Goal: Find specific page/section: Find specific page/section

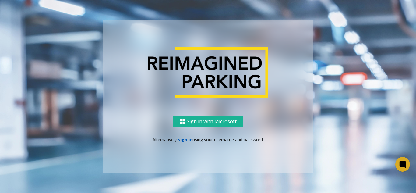
click at [179, 141] on link "sign in" at bounding box center [185, 139] width 15 height 6
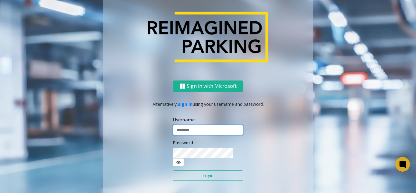
type input "*******"
click at [190, 174] on button "Login" at bounding box center [208, 175] width 70 height 10
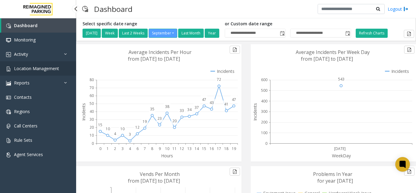
click at [65, 69] on link "Location Management" at bounding box center [38, 68] width 76 height 14
click at [55, 55] on link "Activity" at bounding box center [38, 54] width 76 height 14
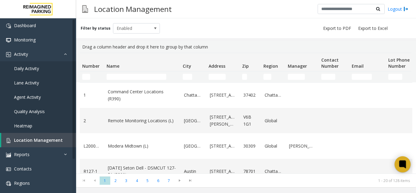
click at [401, 171] on div at bounding box center [402, 164] width 16 height 16
click at [258, 56] on th "Zip" at bounding box center [249, 62] width 21 height 18
click at [405, 163] on icon at bounding box center [402, 164] width 7 height 8
click at [402, 168] on icon at bounding box center [402, 164] width 10 height 10
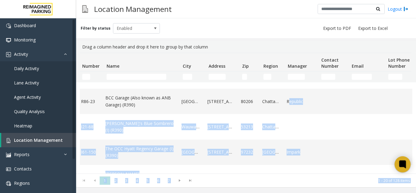
scroll to position [0, 39]
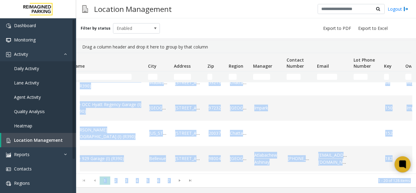
drag, startPoint x: 290, startPoint y: 168, endPoint x: 404, endPoint y: 167, distance: 114.4
click at [404, 167] on body "Dashboard Monitoring Activity Daily Activity Lane Activity Agent Activity Quali…" at bounding box center [208, 96] width 416 height 193
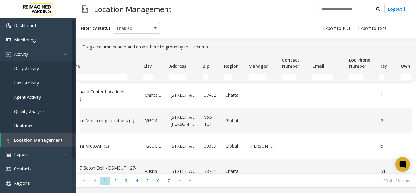
click at [308, 50] on div "Drag a column header and drop it here to group by that column" at bounding box center [246, 47] width 332 height 12
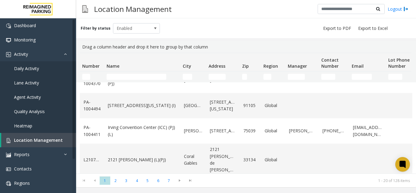
scroll to position [420, 0]
click at [63, 141] on link "Location Management" at bounding box center [38, 140] width 75 height 14
click at [48, 139] on span "Location Management" at bounding box center [38, 140] width 49 height 6
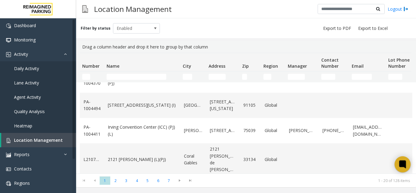
click at [408, 162] on div at bounding box center [402, 164] width 16 height 16
click at [401, 161] on icon at bounding box center [402, 164] width 7 height 8
click at [37, 73] on link "Daily Activity" at bounding box center [38, 68] width 76 height 14
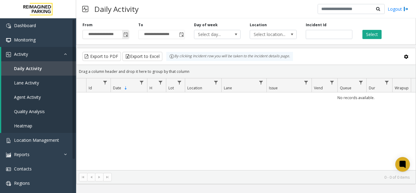
click at [127, 37] on span "Toggle popup" at bounding box center [125, 34] width 5 height 5
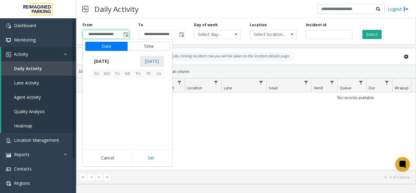
scroll to position [109174, 0]
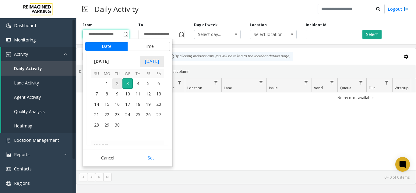
click at [116, 83] on span "2" at bounding box center [117, 83] width 10 height 10
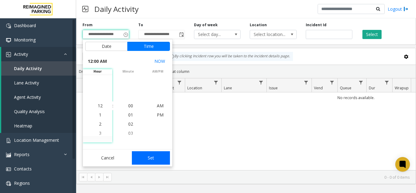
click at [151, 158] on button "Set" at bounding box center [151, 157] width 38 height 13
type input "**********"
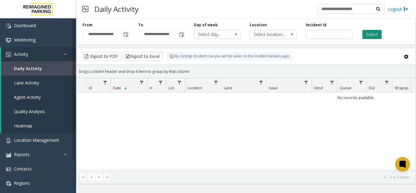
click at [371, 33] on button "Select" at bounding box center [371, 34] width 19 height 9
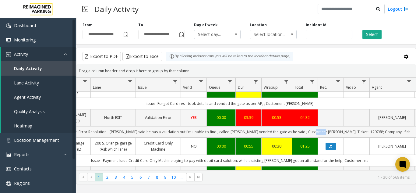
drag, startPoint x: 325, startPoint y: 120, endPoint x: 332, endPoint y: 122, distance: 8.1
click at [332, 126] on td "Issue -Validation Error Resolution - [PERSON_NAME] said he has a validation but…" at bounding box center [229, 131] width 548 height 11
copy td "[PERSON_NAME]"
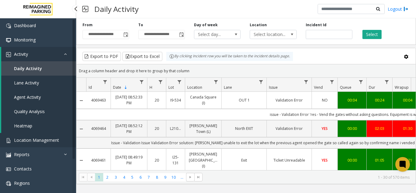
click at [63, 139] on link "Location Management" at bounding box center [38, 140] width 76 height 14
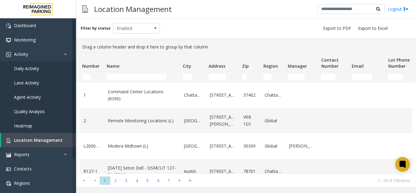
click at [398, 161] on icon at bounding box center [402, 163] width 9 height 9
click at [25, 67] on span "Daily Activity" at bounding box center [26, 68] width 25 height 6
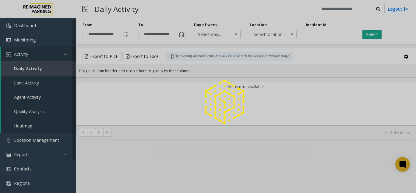
click at [124, 34] on div at bounding box center [208, 96] width 416 height 193
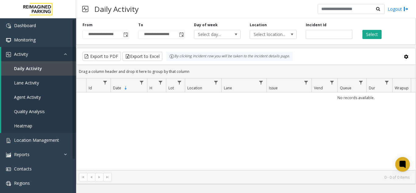
click at [124, 34] on span "Toggle popup" at bounding box center [125, 34] width 5 height 5
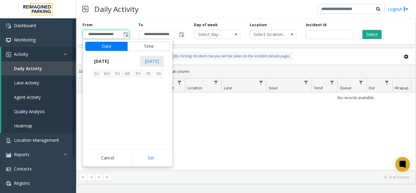
scroll to position [109174, 0]
click at [101, 82] on td at bounding box center [96, 83] width 10 height 10
click at [104, 85] on span "1" at bounding box center [107, 83] width 10 height 10
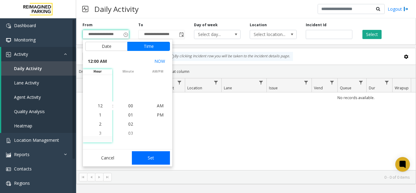
click at [148, 162] on button "Set" at bounding box center [151, 157] width 38 height 13
type input "**********"
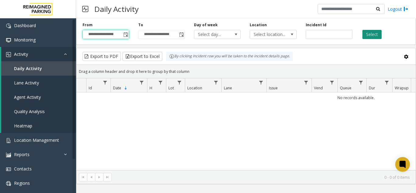
click at [372, 38] on button "Select" at bounding box center [371, 34] width 19 height 9
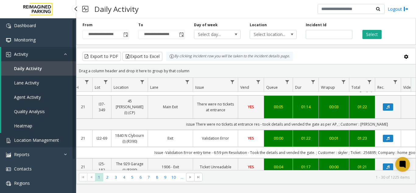
scroll to position [0, 68]
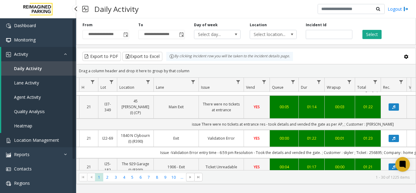
click at [37, 141] on span "Location Management" at bounding box center [36, 140] width 45 height 6
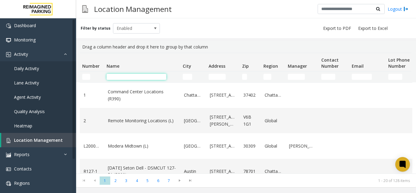
click at [129, 78] on input "Name Filter" at bounding box center [136, 77] width 60 height 6
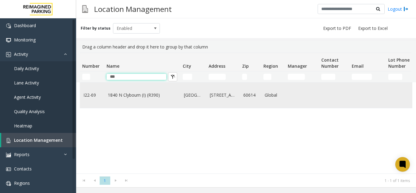
type input "***"
click at [170, 101] on td "1840 N Clybourn (I) (R390)" at bounding box center [142, 94] width 76 height 25
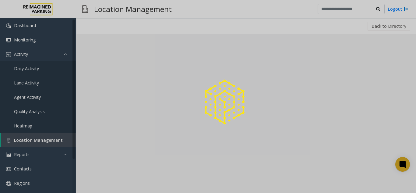
click at [126, 92] on div at bounding box center [208, 96] width 416 height 193
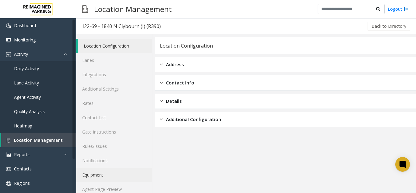
click at [116, 181] on link "Equipment" at bounding box center [114, 174] width 76 height 14
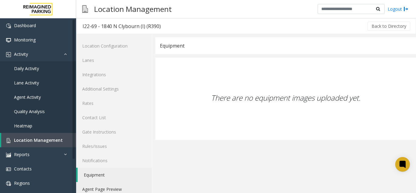
click at [113, 191] on link "Agent Page Preview" at bounding box center [114, 189] width 76 height 14
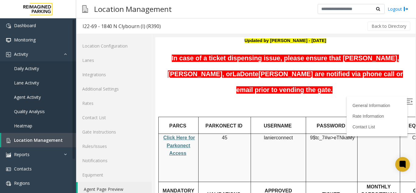
scroll to position [122, 0]
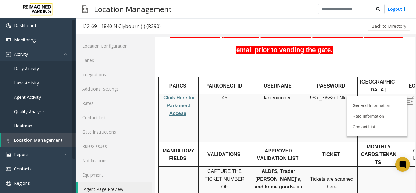
click at [179, 95] on span "Click Here for Parkonect Access" at bounding box center [179, 105] width 32 height 21
click at [277, 95] on span "lanierconnect" at bounding box center [277, 97] width 29 height 5
copy p "lanierconnect"
click at [331, 95] on span "9$tc_7#w>" at bounding box center [322, 97] width 24 height 5
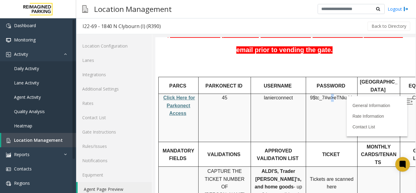
click at [331, 95] on span "9$tc_7#w>" at bounding box center [322, 97] width 24 height 5
copy p "9$tc_7#w> eTNkaMy"
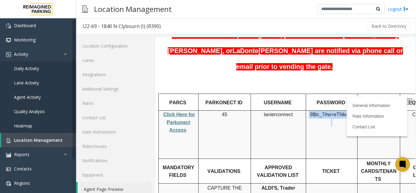
scroll to position [91, 0]
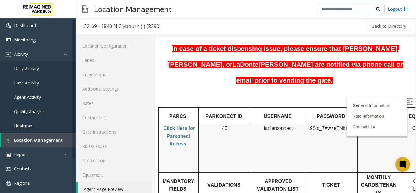
click at [268, 89] on h5 at bounding box center [285, 97] width 251 height 16
drag, startPoint x: 229, startPoint y: 112, endPoint x: 212, endPoint y: 112, distance: 16.4
click at [212, 124] on td "45" at bounding box center [224, 148] width 52 height 48
click at [49, 140] on span "Location Management" at bounding box center [38, 140] width 49 height 6
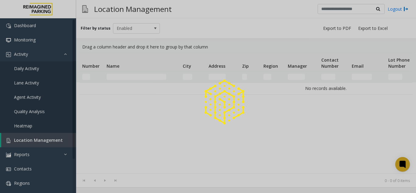
click at [49, 140] on div at bounding box center [208, 96] width 416 height 193
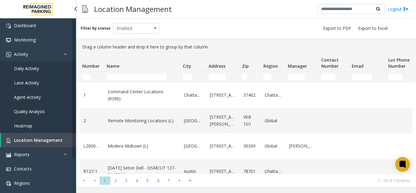
click at [46, 72] on link "Daily Activity" at bounding box center [38, 68] width 76 height 14
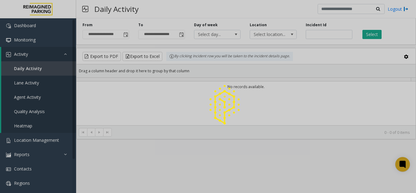
click at [126, 36] on div at bounding box center [208, 96] width 416 height 193
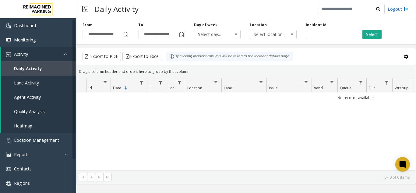
click at [126, 36] on span "Toggle popup" at bounding box center [125, 34] width 5 height 5
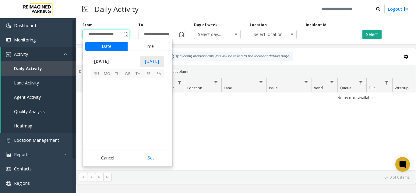
scroll to position [109174, 0]
click at [110, 87] on span "1" at bounding box center [107, 83] width 10 height 10
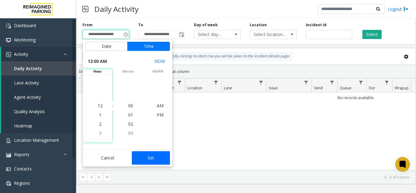
click at [154, 158] on button "Set" at bounding box center [151, 157] width 38 height 13
type input "**********"
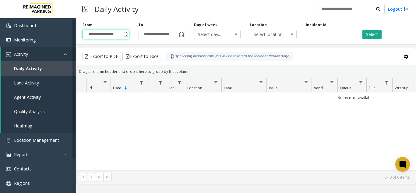
click at [368, 40] on div "**********" at bounding box center [245, 30] width 339 height 29
click at [373, 32] on button "Select" at bounding box center [371, 34] width 19 height 9
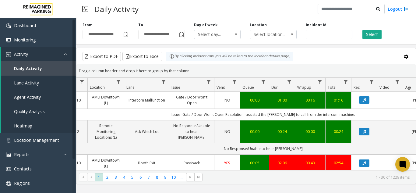
scroll to position [0, 103]
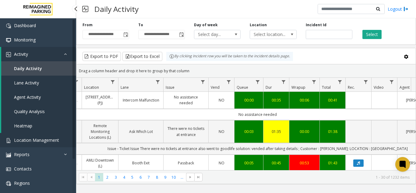
click at [31, 138] on span "Location Management" at bounding box center [36, 140] width 45 height 6
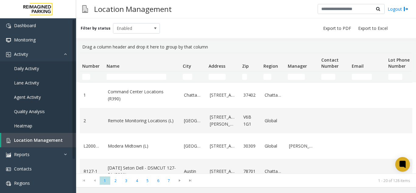
click at [108, 1] on div "Location Management Logout" at bounding box center [245, 9] width 339 height 18
click at [130, 74] on input "Name Filter" at bounding box center [136, 77] width 60 height 6
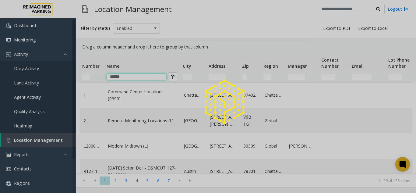
type input "*****"
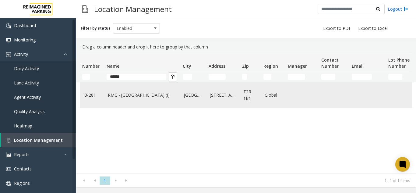
click at [152, 98] on link "RMC - [GEOGRAPHIC_DATA] (I)" at bounding box center [142, 95] width 69 height 7
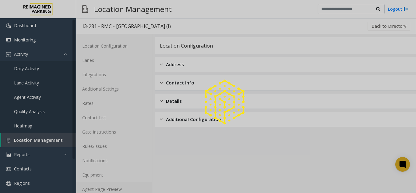
click at [135, 190] on link "Agent Page Preview" at bounding box center [114, 189] width 76 height 14
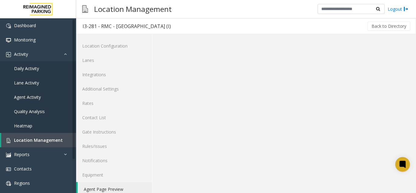
click at [135, 190] on link "Agent Page Preview" at bounding box center [115, 189] width 74 height 14
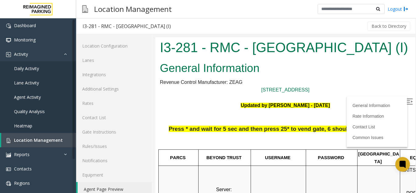
scroll to position [122, 86]
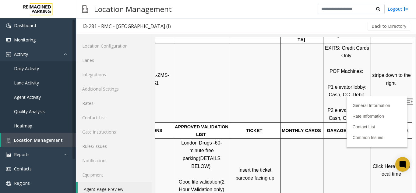
click at [371, 80] on p "stripe down to the right" at bounding box center [391, 82] width 40 height 23
click at [406, 99] on img at bounding box center [409, 101] width 6 height 6
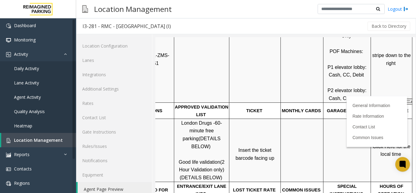
scroll to position [152, 86]
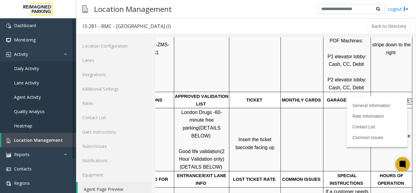
click at [384, 133] on span "Click Here for the local time" at bounding box center [391, 139] width 39 height 13
click at [18, 137] on span "Location Management" at bounding box center [38, 140] width 49 height 6
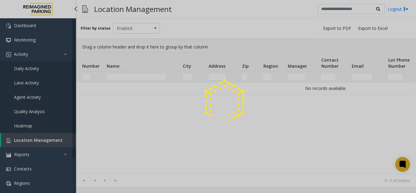
click at [19, 136] on div at bounding box center [208, 96] width 416 height 193
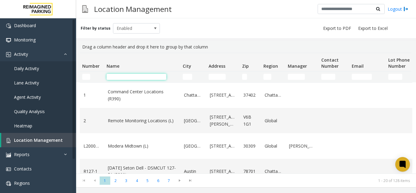
click at [135, 74] on input "Name Filter" at bounding box center [136, 77] width 60 height 6
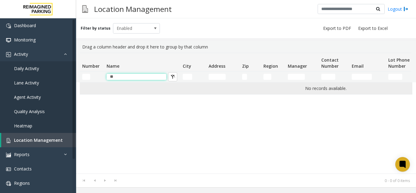
type input "*"
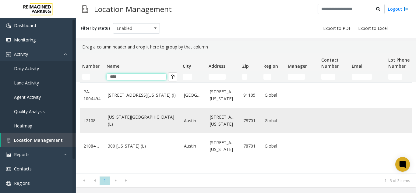
type input "****"
click at [135, 119] on link "[US_STATE][GEOGRAPHIC_DATA] (L)" at bounding box center [142, 120] width 69 height 14
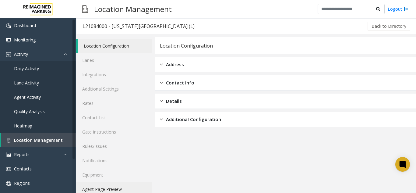
click at [114, 188] on link "Agent Page Preview" at bounding box center [114, 189] width 76 height 14
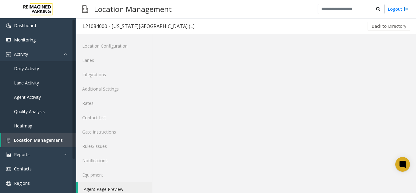
click at [114, 188] on link "Agent Page Preview" at bounding box center [115, 189] width 74 height 14
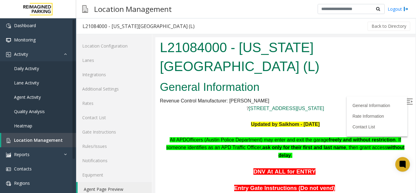
scroll to position [30, 0]
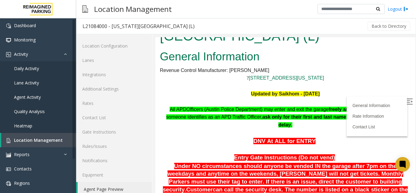
click at [406, 99] on img at bounding box center [409, 101] width 6 height 6
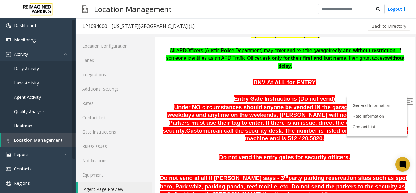
scroll to position [61, 0]
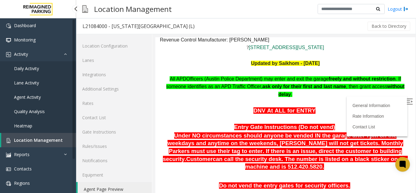
click at [68, 136] on link "Location Management" at bounding box center [38, 140] width 75 height 14
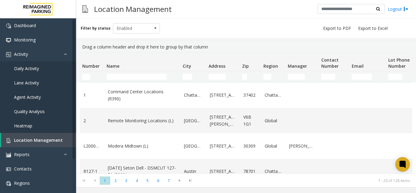
click at [119, 82] on td "Name Filter" at bounding box center [142, 76] width 76 height 11
click at [118, 75] on input "Name Filter" at bounding box center [136, 77] width 60 height 6
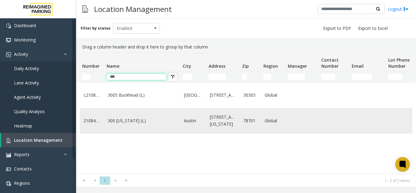
type input "***"
click at [137, 132] on td "300 [US_STATE] (L)" at bounding box center [142, 120] width 76 height 25
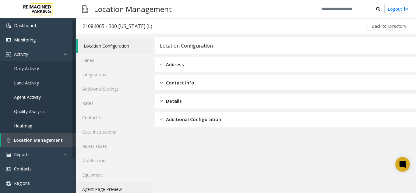
click at [105, 188] on link "Agent Page Preview" at bounding box center [114, 189] width 76 height 14
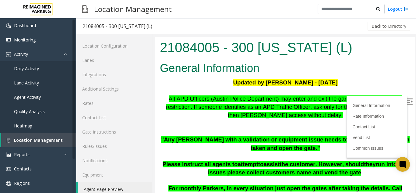
scroll to position [30, 0]
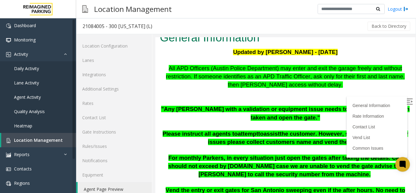
click at [405, 105] on label at bounding box center [409, 102] width 9 height 9
click at [51, 139] on span "Location Management" at bounding box center [38, 140] width 49 height 6
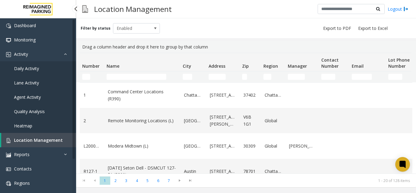
click at [49, 142] on span "Location Management" at bounding box center [38, 140] width 49 height 6
click at [63, 64] on link "Daily Activity" at bounding box center [38, 68] width 76 height 14
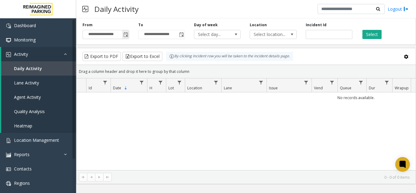
click at [126, 38] on span "Toggle popup" at bounding box center [125, 35] width 7 height 10
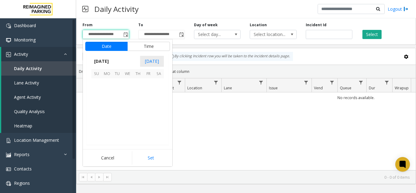
scroll to position [109174, 0]
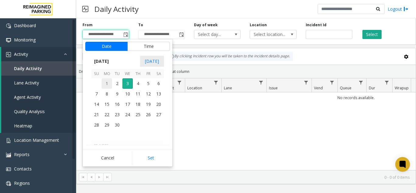
click at [106, 85] on span "1" at bounding box center [107, 83] width 10 height 10
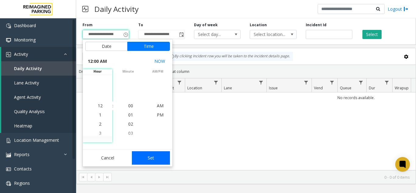
click at [159, 157] on button "Set" at bounding box center [151, 157] width 38 height 13
type input "**********"
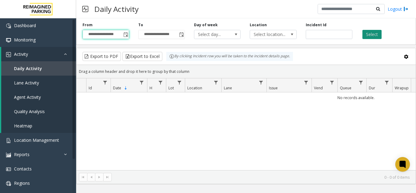
click at [375, 38] on button "Select" at bounding box center [371, 34] width 19 height 9
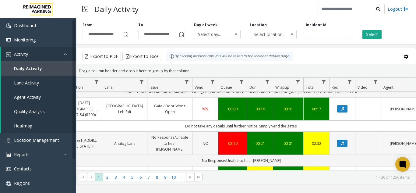
scroll to position [213, 119]
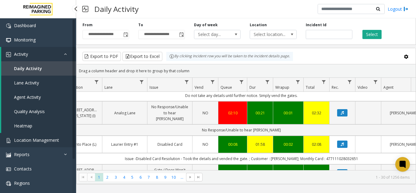
click at [53, 137] on span "Location Management" at bounding box center [36, 140] width 45 height 6
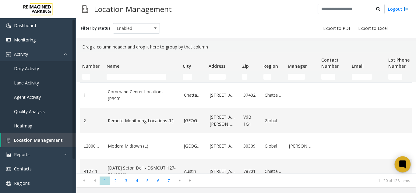
click at [401, 166] on icon at bounding box center [402, 164] width 7 height 8
drag, startPoint x: 168, startPoint y: 19, endPoint x: 170, endPoint y: 7, distance: 12.1
click at [169, 18] on div "Location Management Logout Filter by status Enabled Drag a column header and dr…" at bounding box center [245, 96] width 339 height 193
click at [175, 26] on div "Filter by status Enabled" at bounding box center [245, 28] width 339 height 20
click at [54, 134] on link "Location Management" at bounding box center [38, 140] width 75 height 14
